Goal: Navigation & Orientation: Find specific page/section

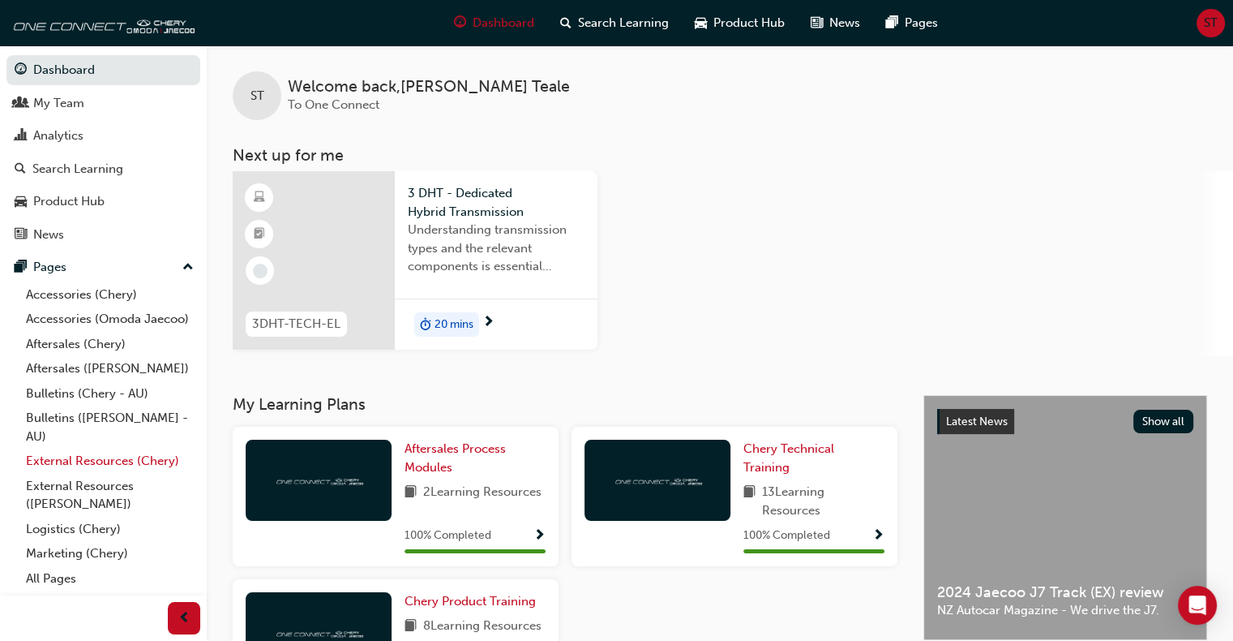
click at [81, 462] on link "External Resources (Chery)" at bounding box center [109, 460] width 181 height 25
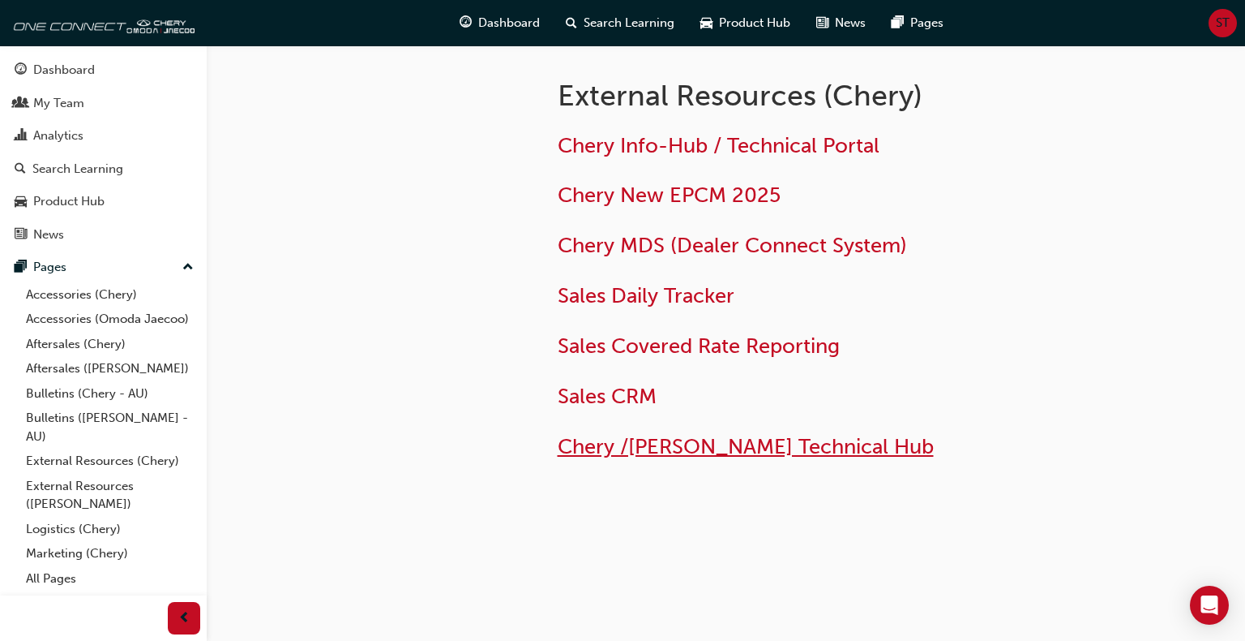
click at [643, 446] on span "Chery /[PERSON_NAME] Technical Hub" at bounding box center [746, 446] width 376 height 25
click at [636, 447] on span "Chery /[PERSON_NAME] Technical Hub" at bounding box center [746, 446] width 376 height 25
click at [636, 449] on span "Chery /[PERSON_NAME] Technical Hub" at bounding box center [746, 446] width 376 height 25
click at [762, 445] on span "Chery /[PERSON_NAME] Technical Hub" at bounding box center [746, 446] width 376 height 25
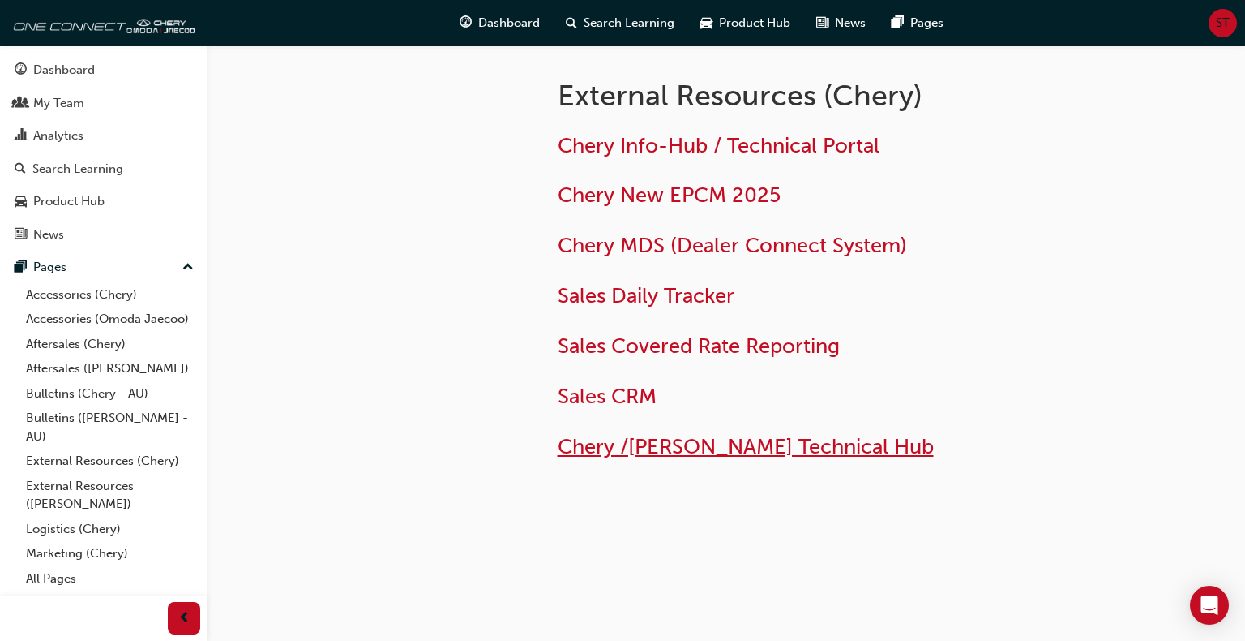
click at [763, 444] on span "Chery /[PERSON_NAME] Technical Hub" at bounding box center [746, 446] width 376 height 25
